Goal: Check status: Check status

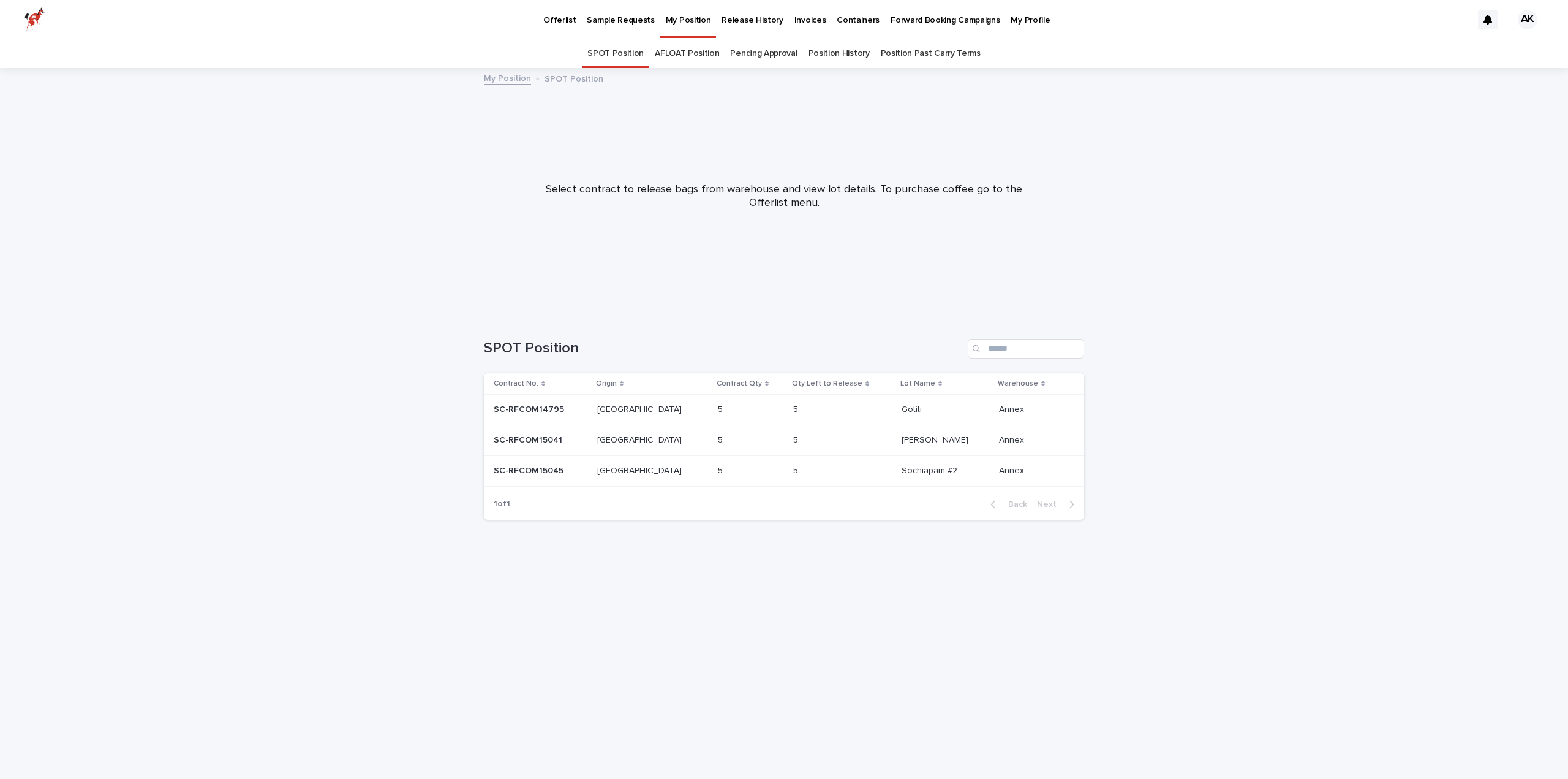
click at [753, 48] on link "Pending Approval" at bounding box center [764, 53] width 67 height 29
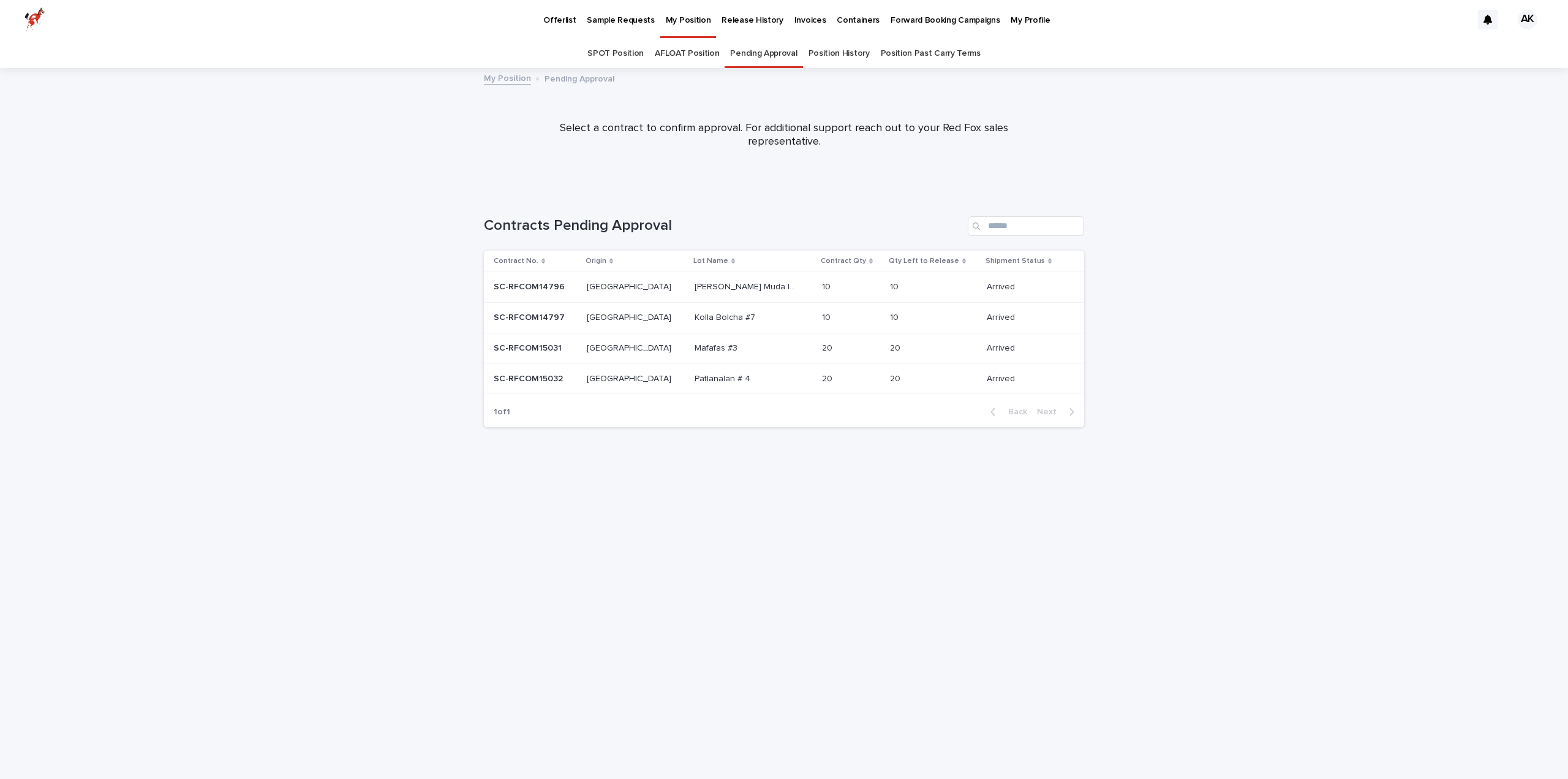
click at [530, 319] on p "SC-RFCOM14797" at bounding box center [531, 316] width 74 height 13
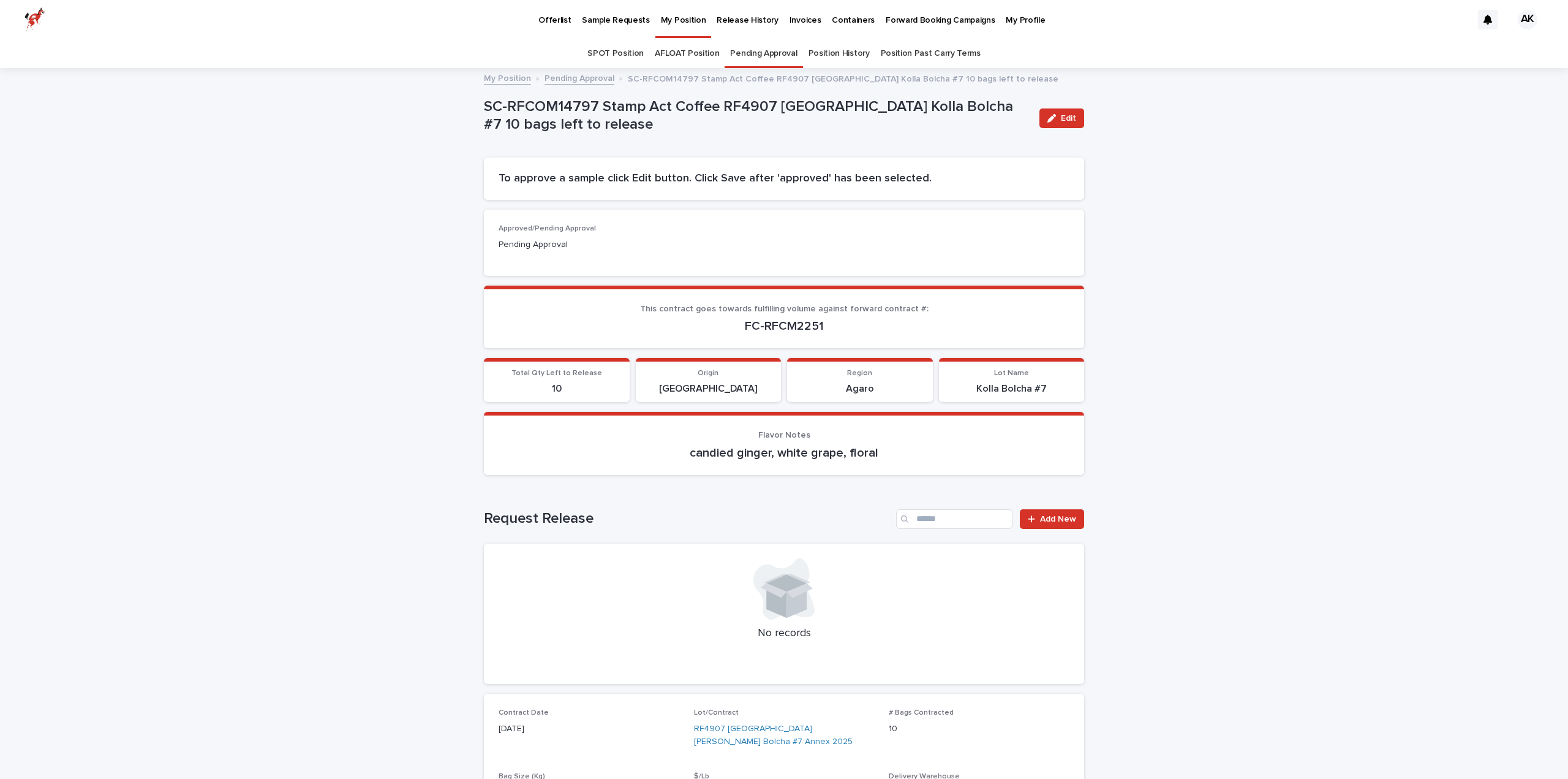
click at [750, 46] on link "Pending Approval" at bounding box center [764, 53] width 67 height 29
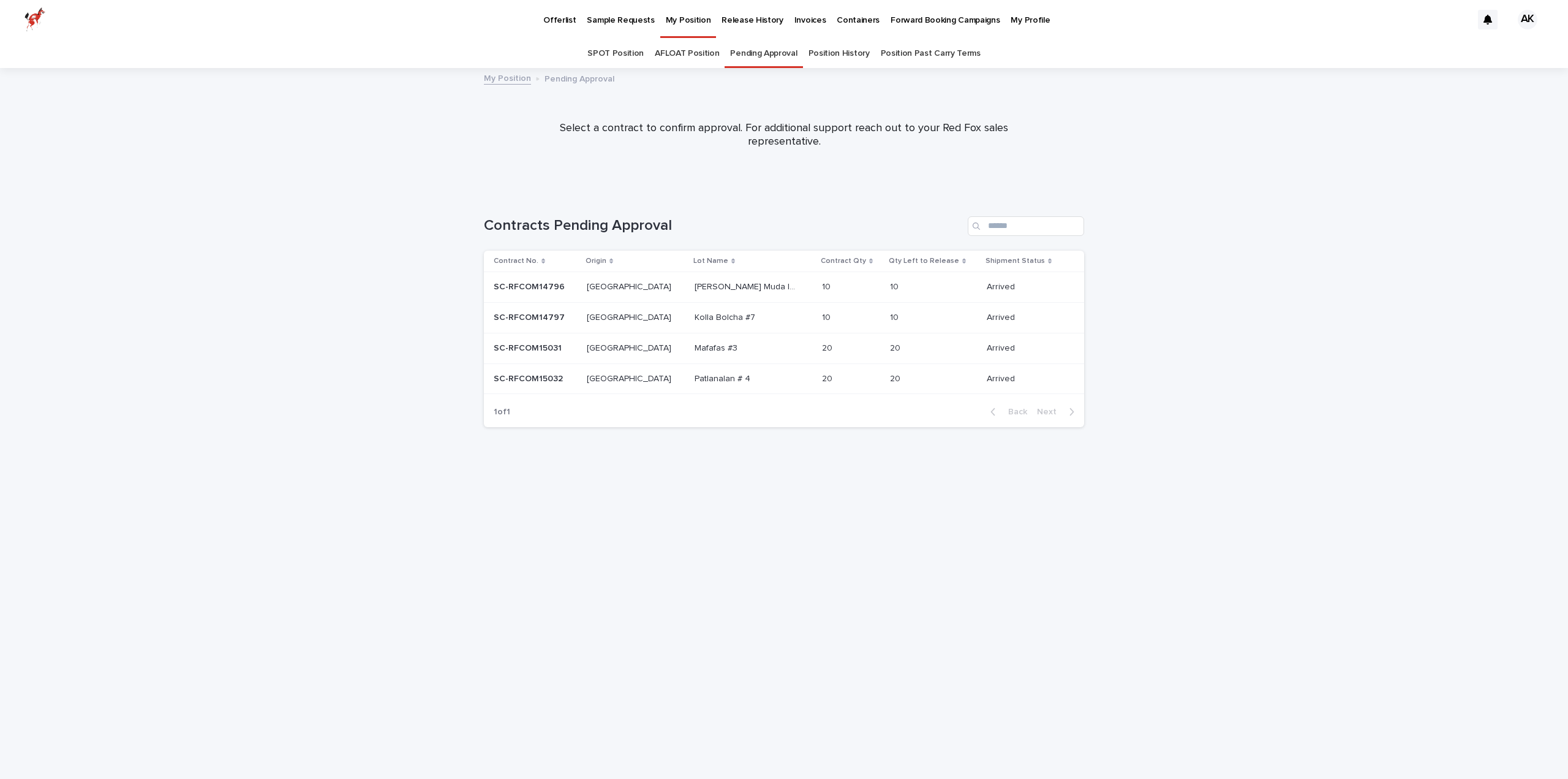
click at [540, 291] on p "SC-RFCOM14796" at bounding box center [531, 286] width 74 height 13
click at [695, 344] on p "Mafafas #3" at bounding box center [718, 347] width 45 height 13
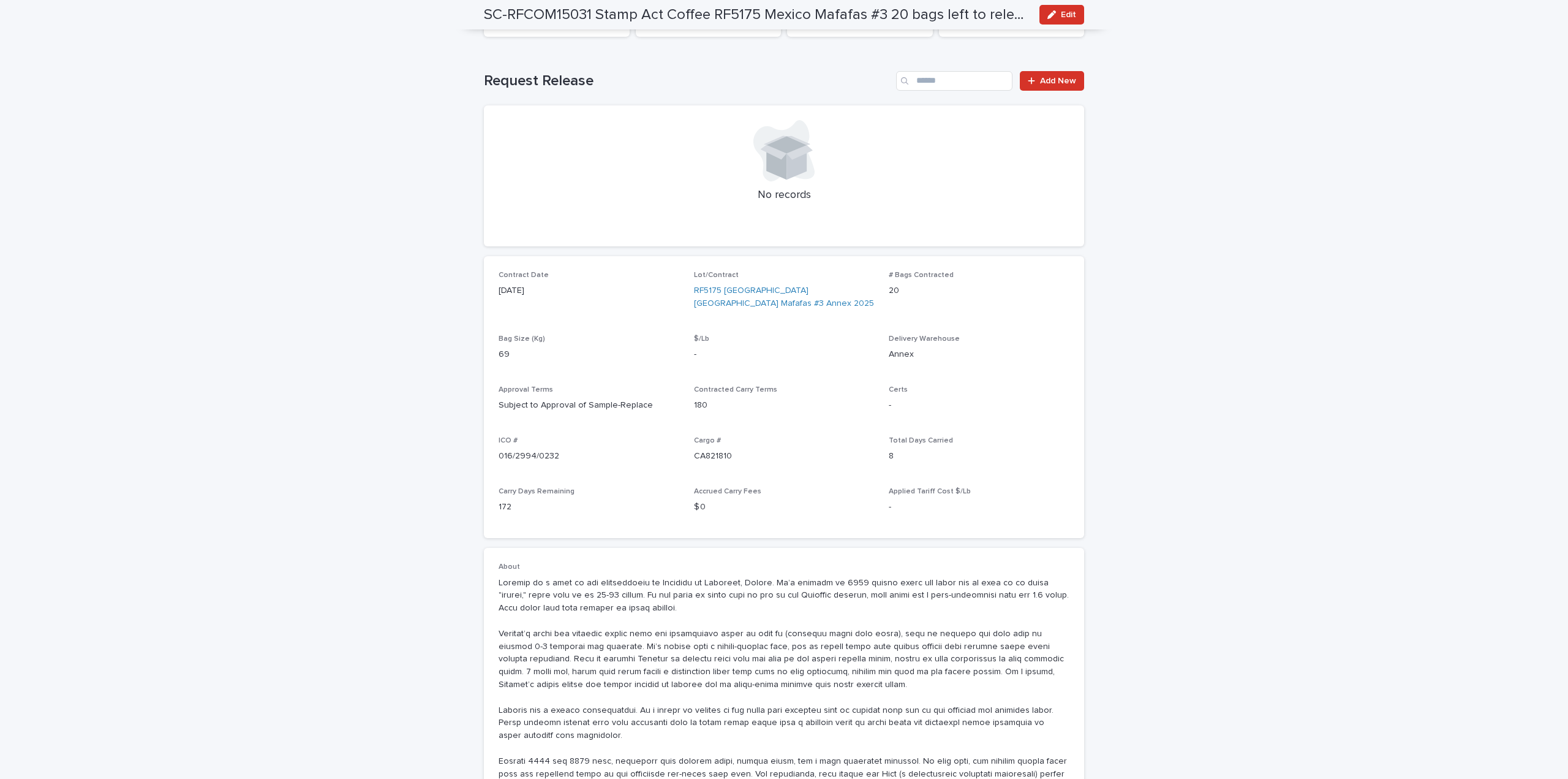
scroll to position [367, 0]
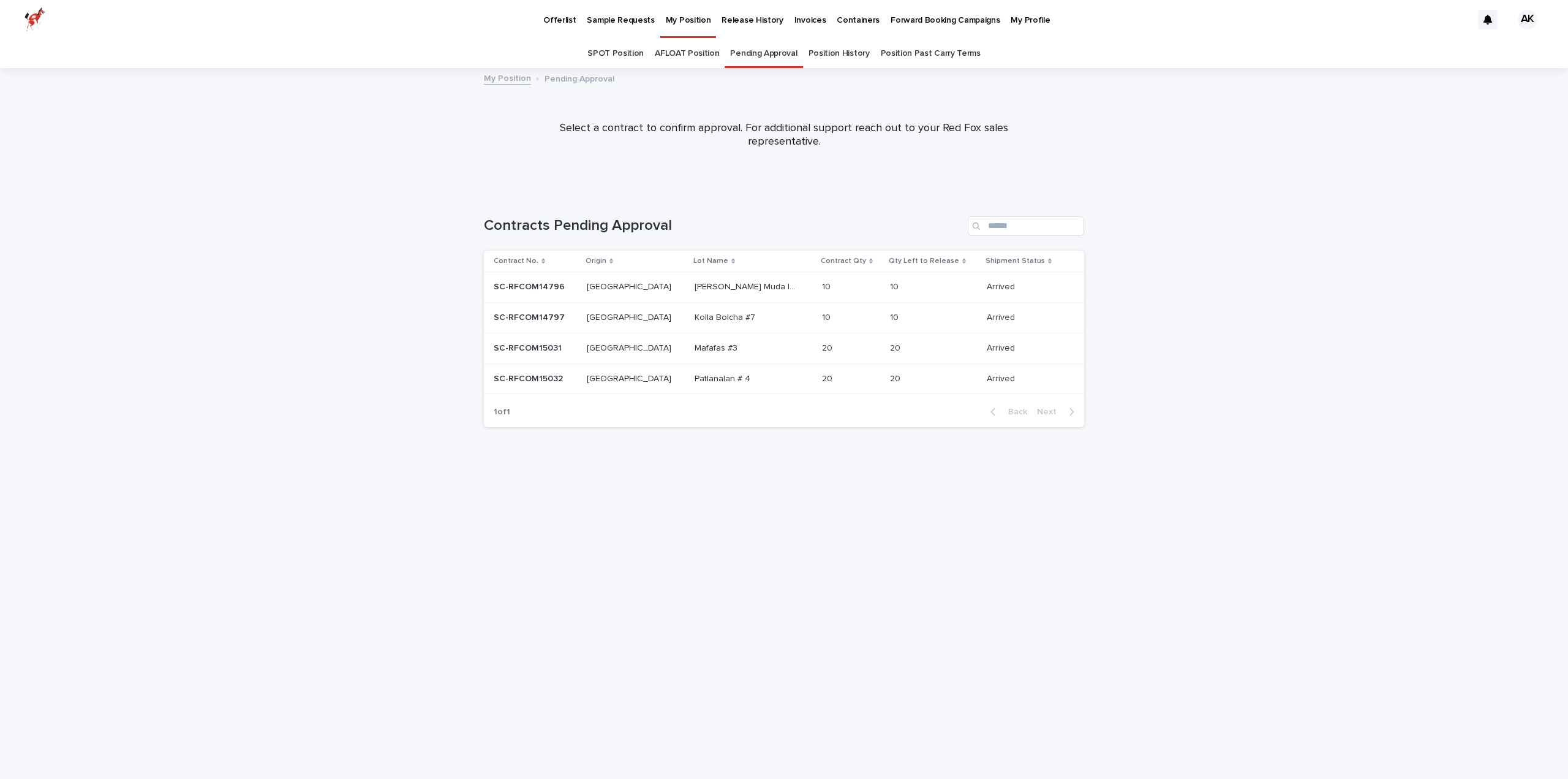
click at [695, 380] on p "Patlanalan # 4" at bounding box center [723, 377] width 58 height 13
click at [605, 46] on link "SPOT Position" at bounding box center [615, 53] width 56 height 29
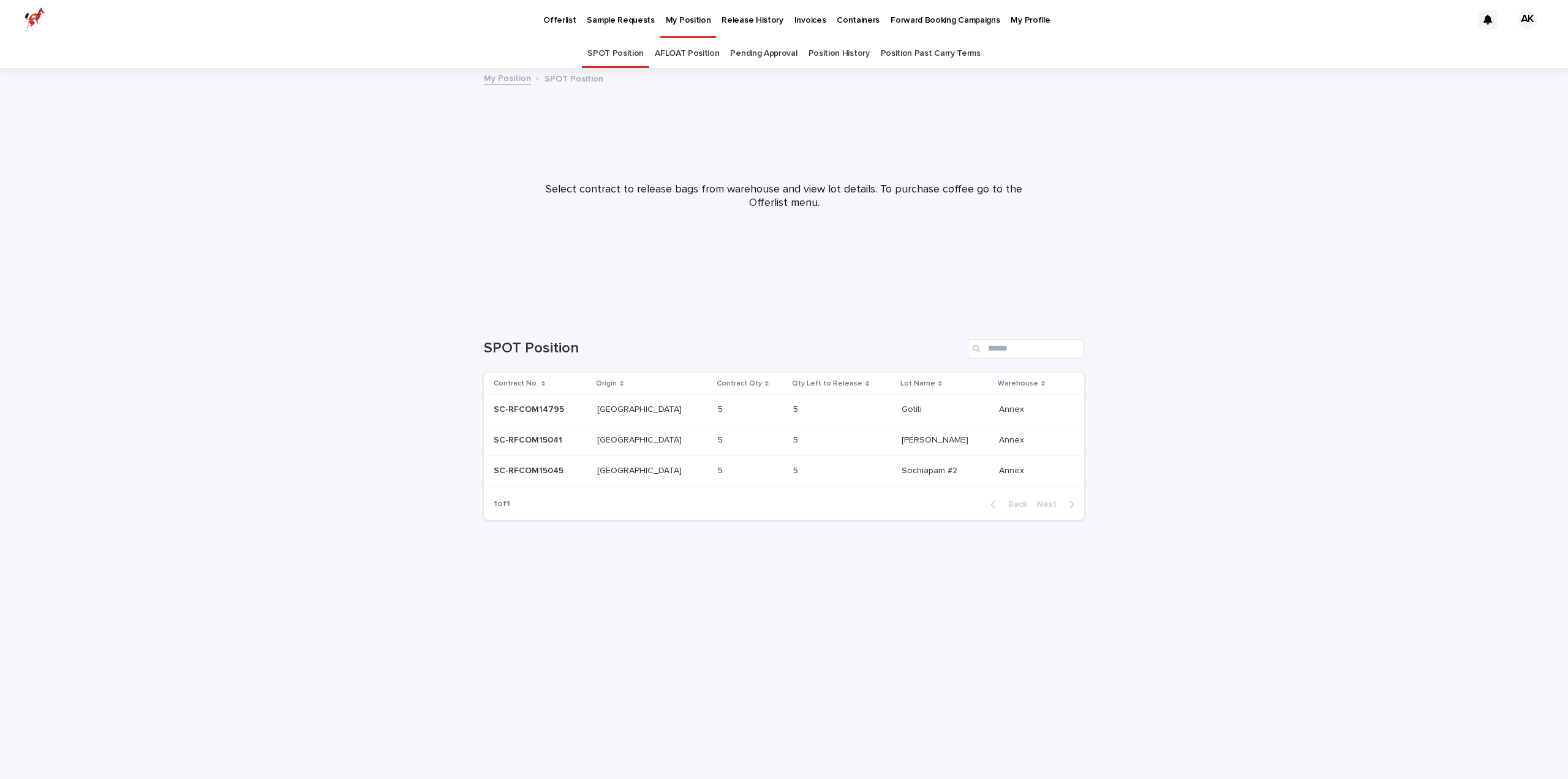
click at [762, 53] on link "Pending Approval" at bounding box center [764, 53] width 67 height 29
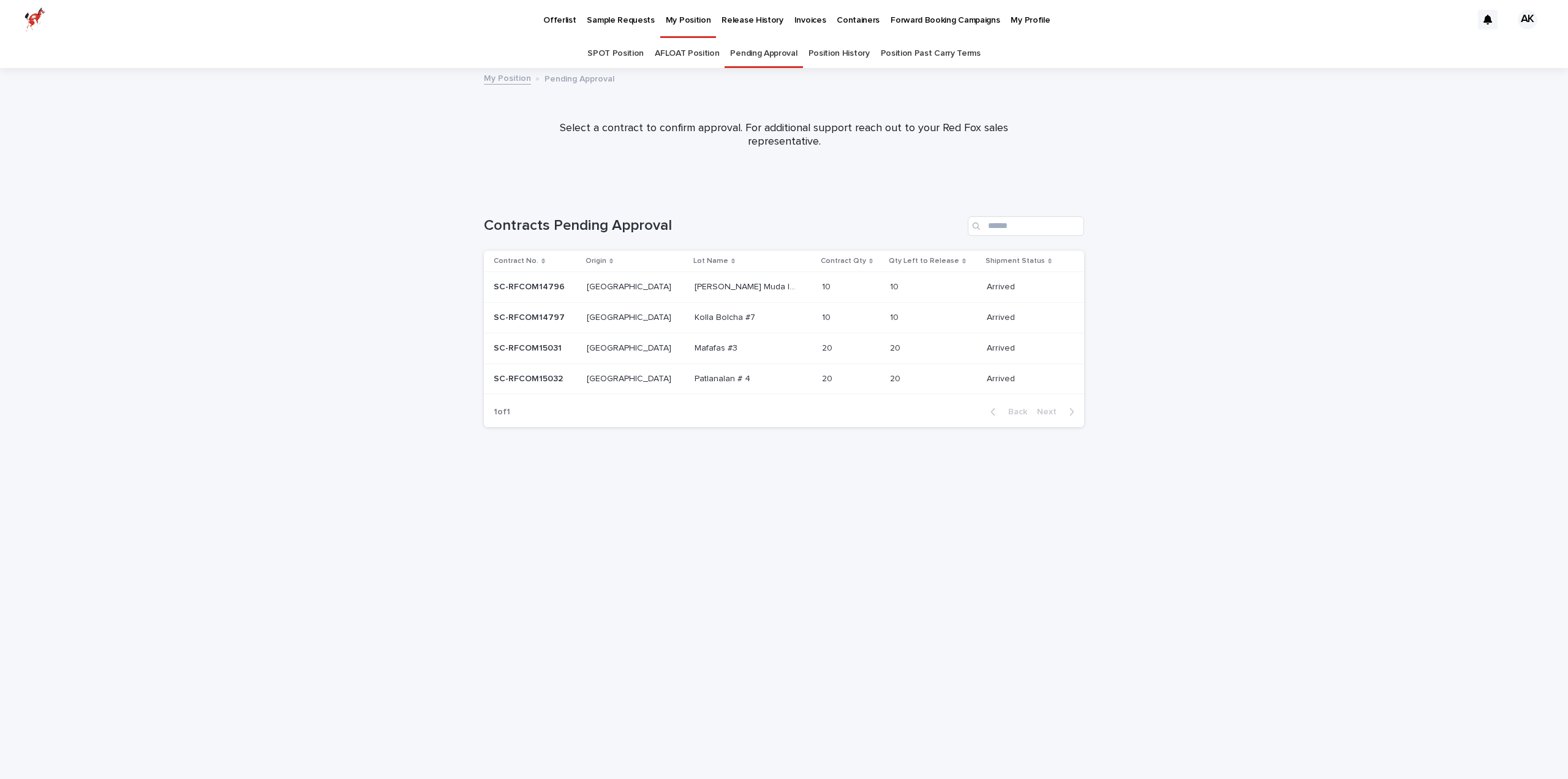
click at [622, 56] on link "SPOT Position" at bounding box center [615, 53] width 56 height 29
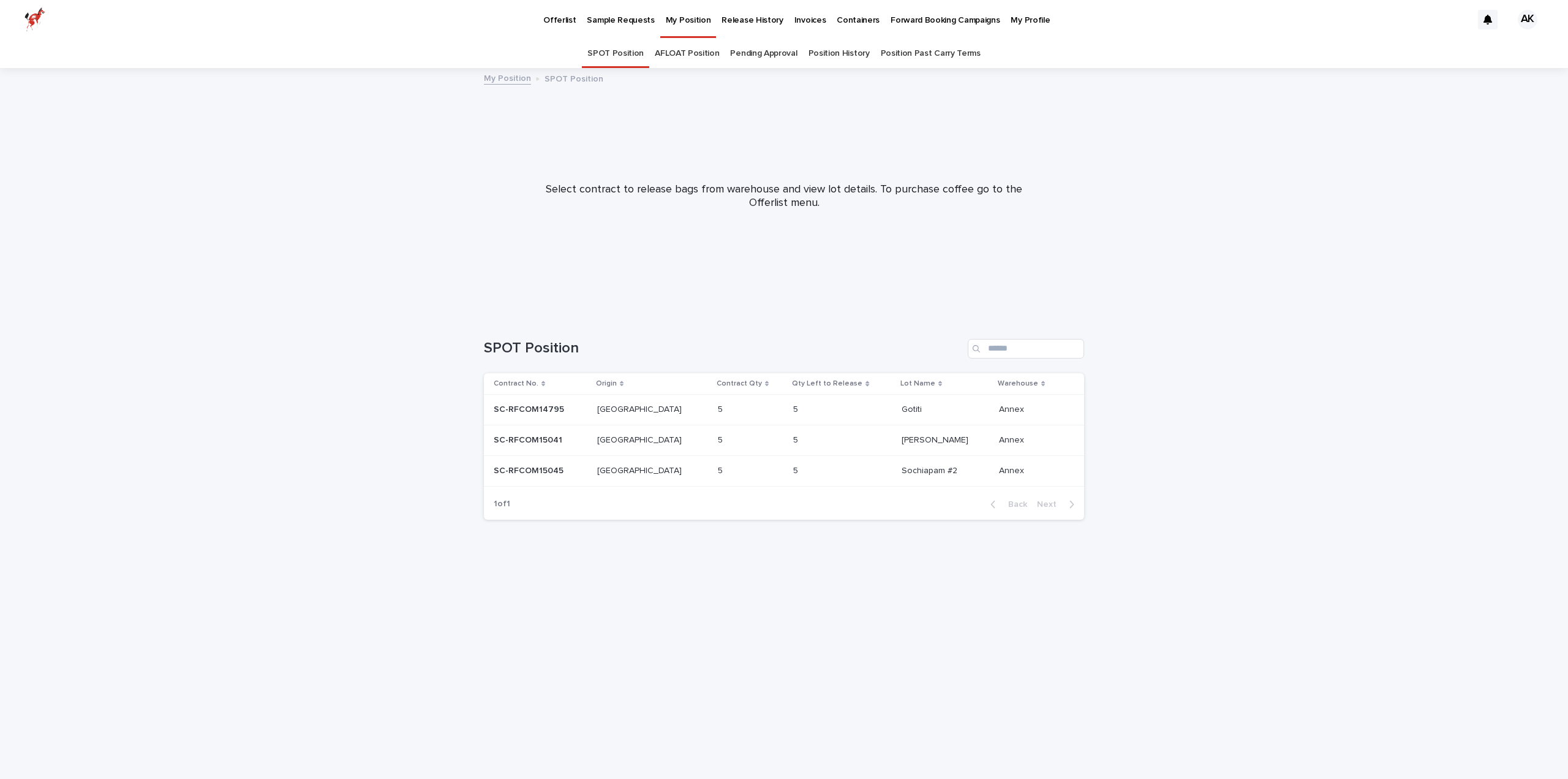
click at [693, 52] on link "AFLOAT Position" at bounding box center [686, 53] width 64 height 29
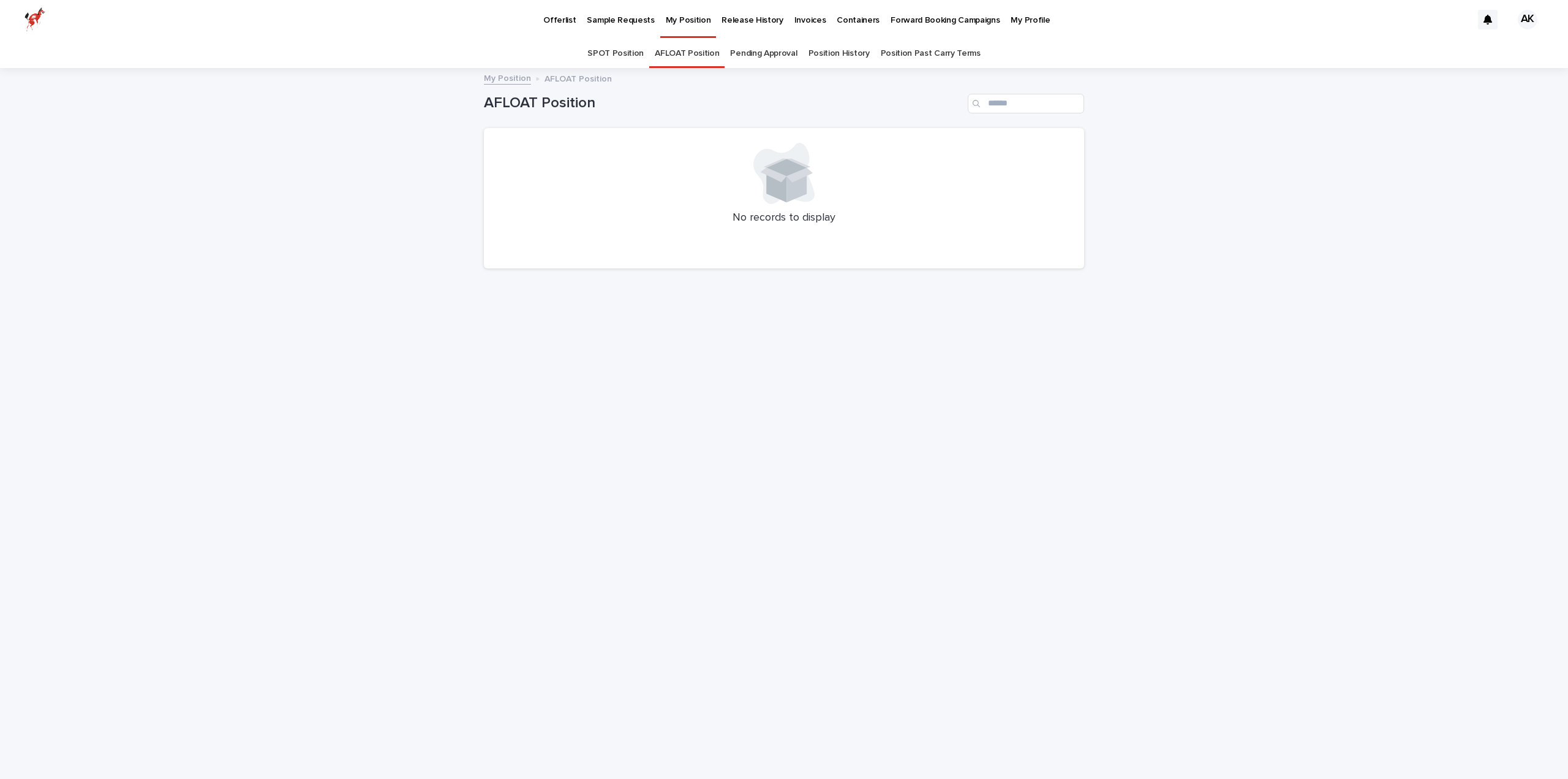
click at [625, 51] on link "SPOT Position" at bounding box center [615, 53] width 56 height 29
